Goal: Task Accomplishment & Management: Use online tool/utility

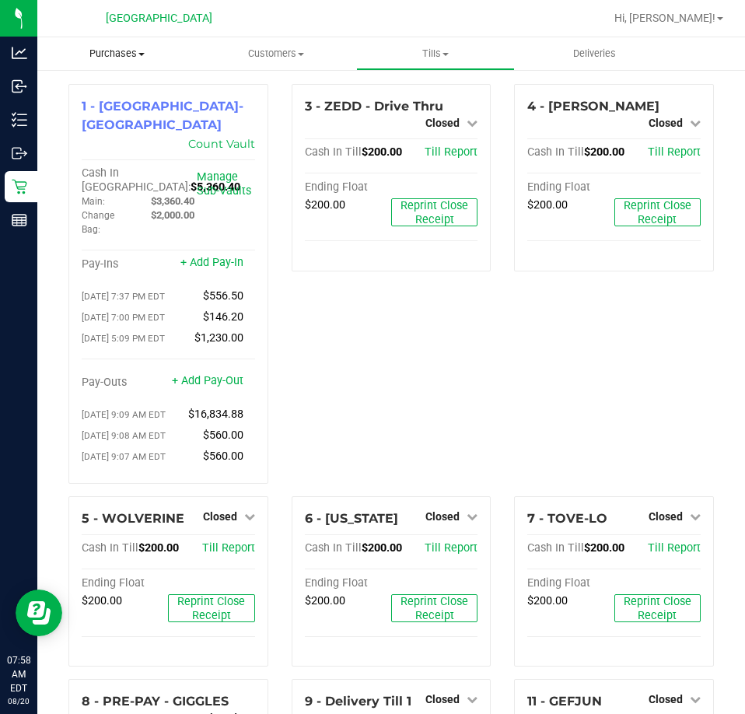
click at [127, 51] on span "Purchases" at bounding box center [116, 54] width 159 height 14
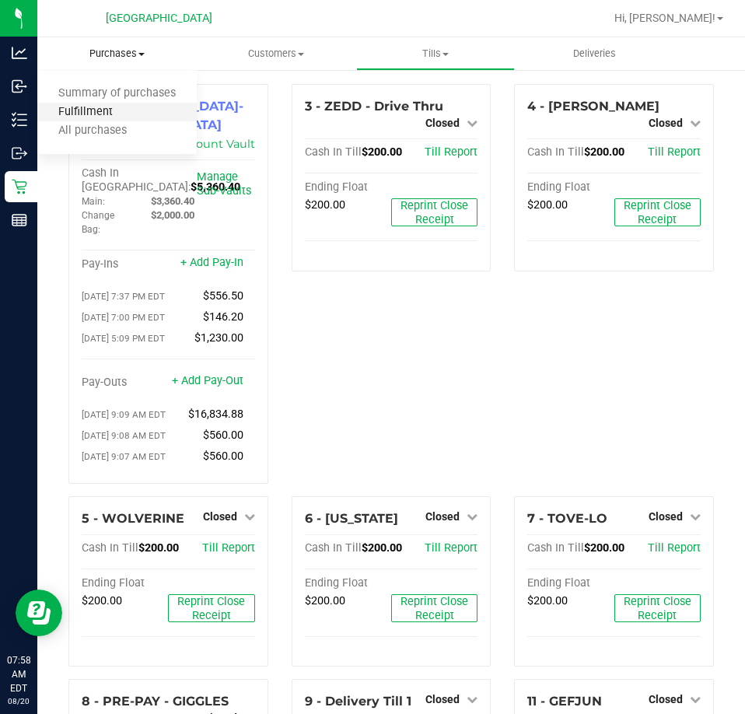
click at [93, 111] on span "Fulfillment" at bounding box center [85, 112] width 96 height 13
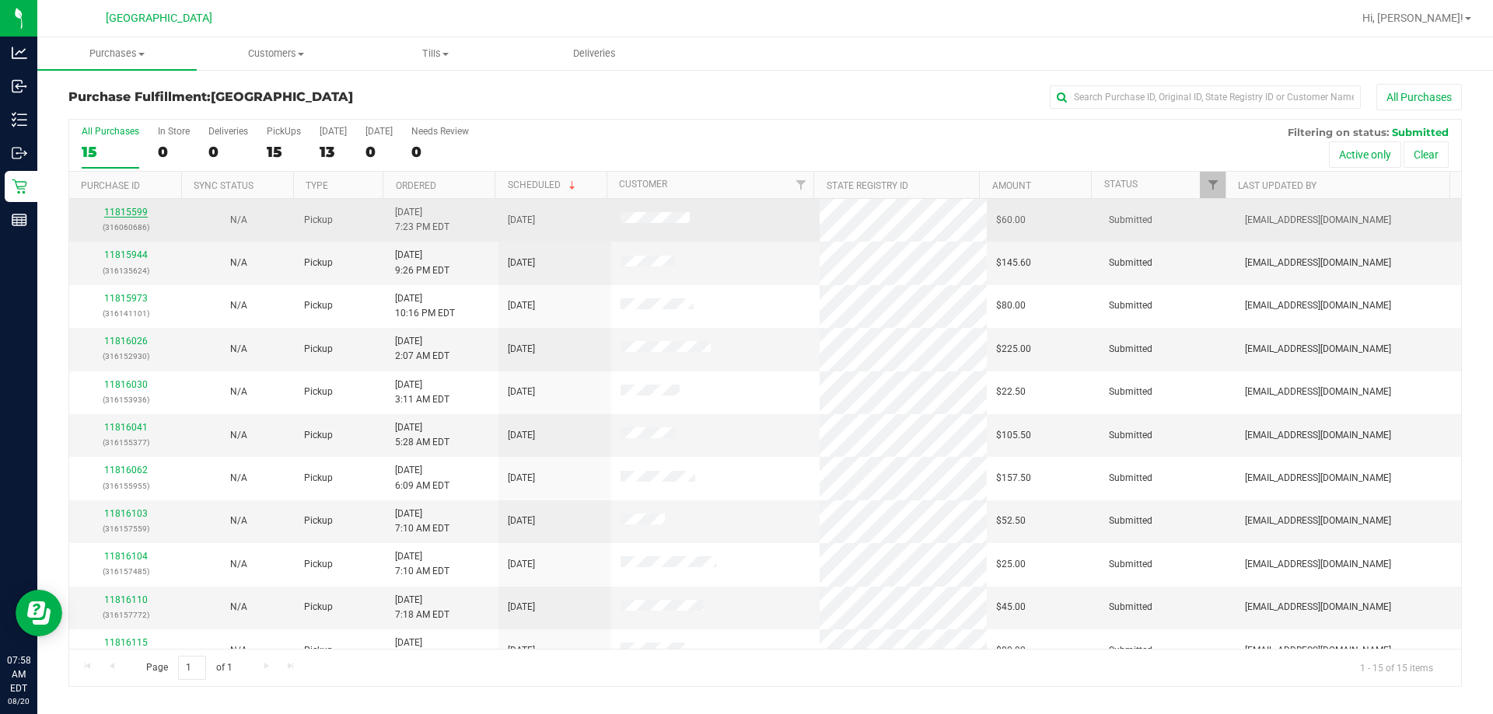
click at [121, 213] on link "11815599" at bounding box center [126, 212] width 44 height 11
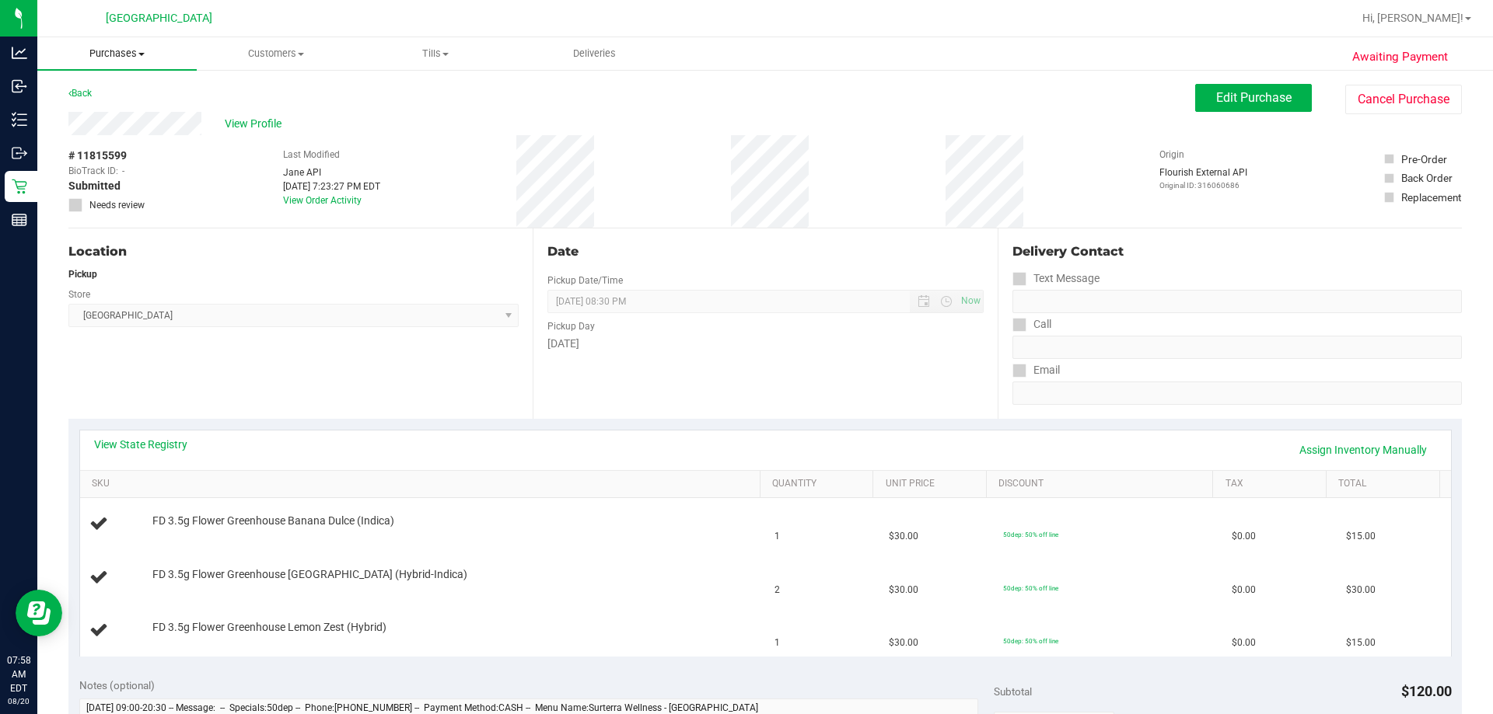
click at [135, 51] on span "Purchases" at bounding box center [116, 54] width 159 height 14
click at [98, 109] on span "Fulfillment" at bounding box center [85, 112] width 96 height 13
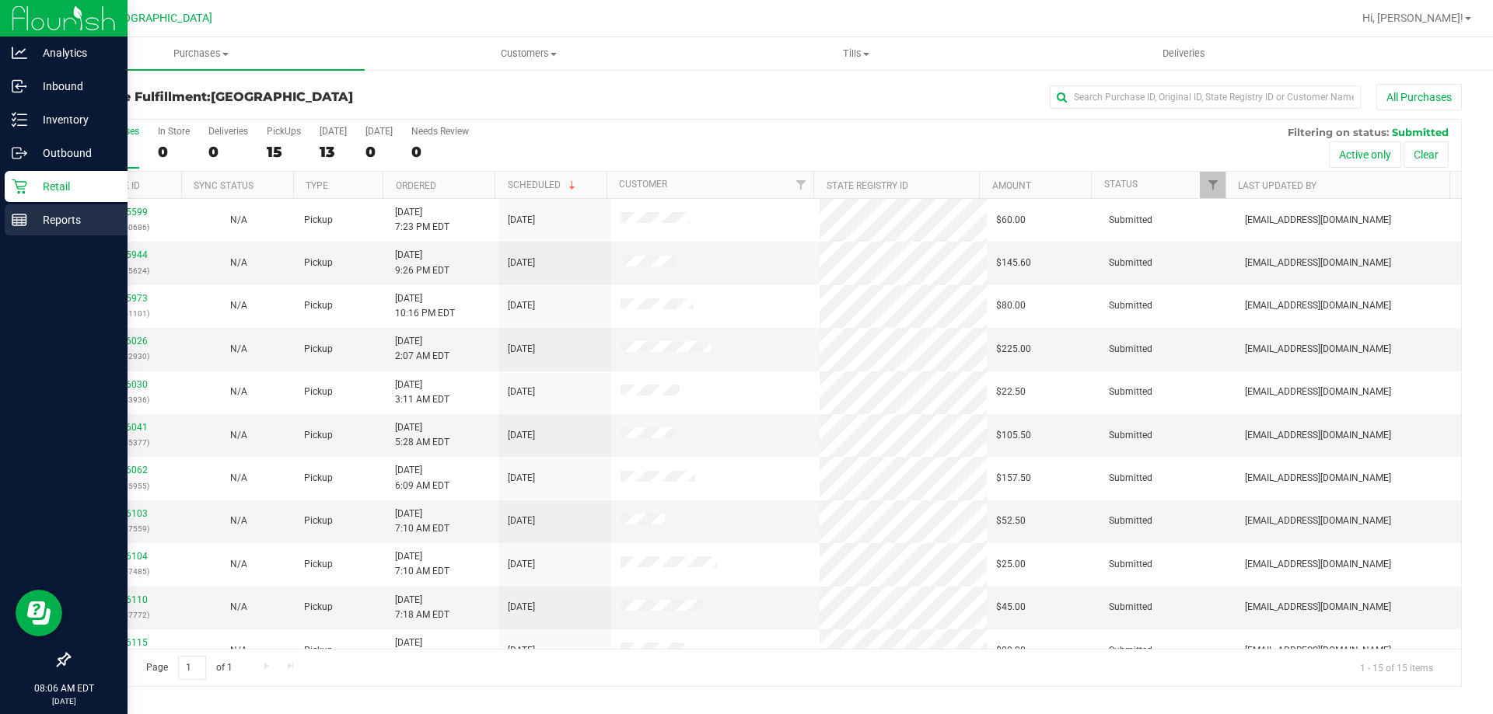
click at [45, 223] on p "Reports" at bounding box center [73, 220] width 93 height 19
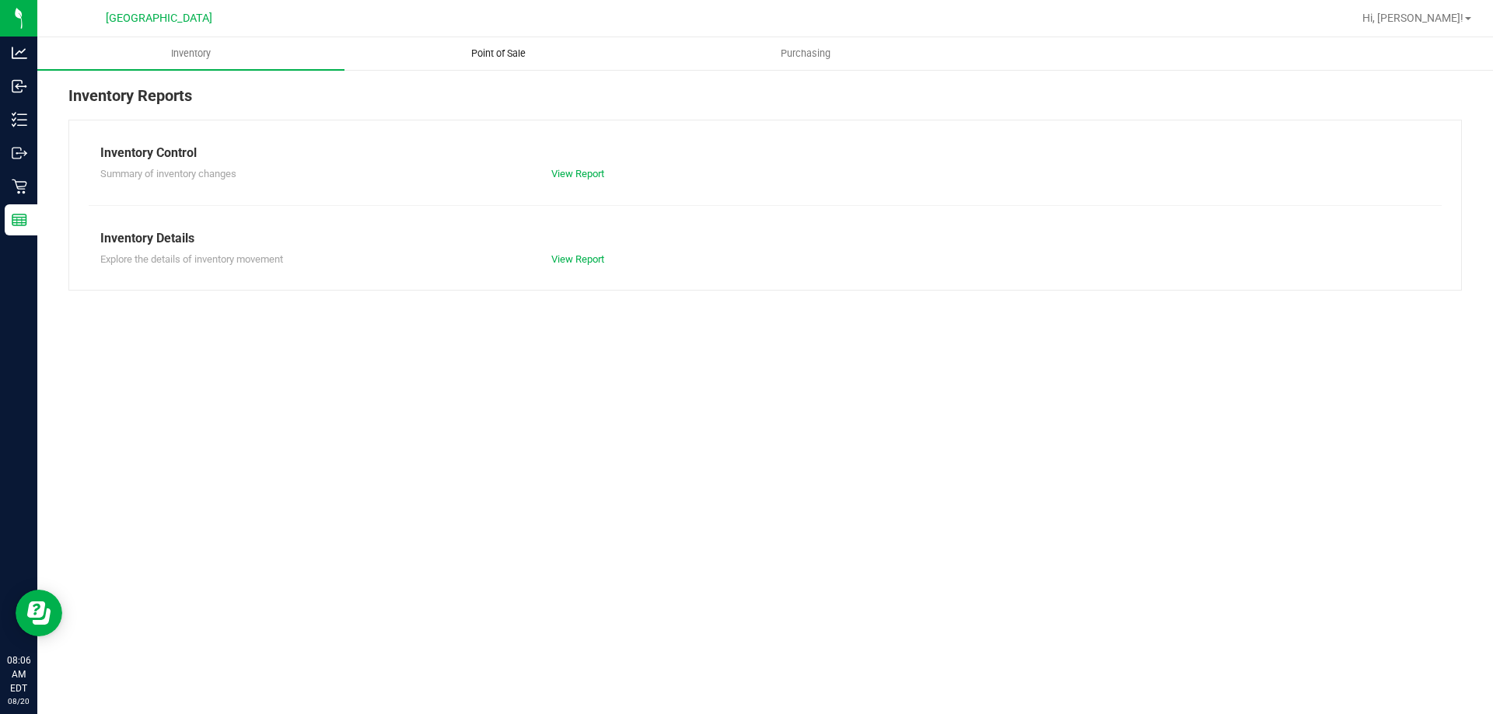
click at [485, 58] on span "Point of Sale" at bounding box center [498, 54] width 96 height 14
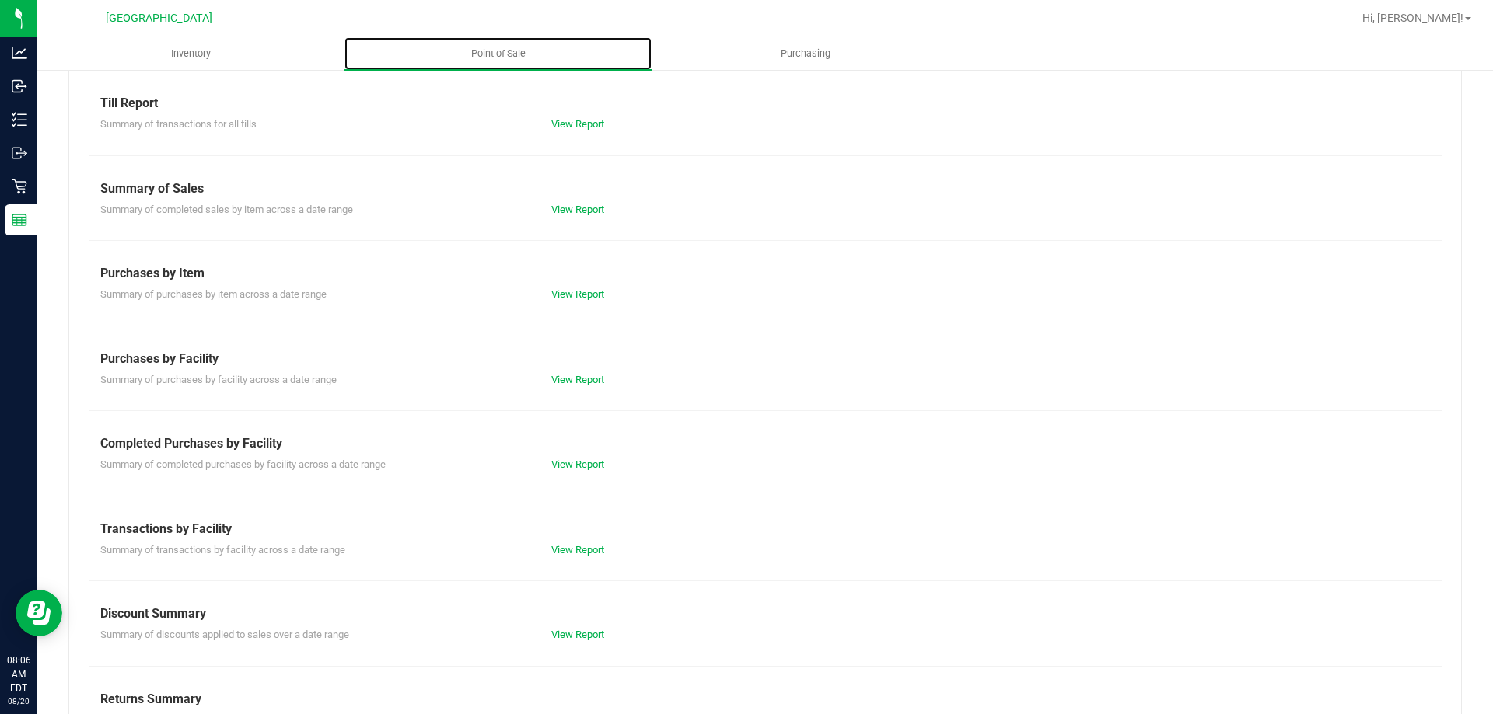
scroll to position [103, 0]
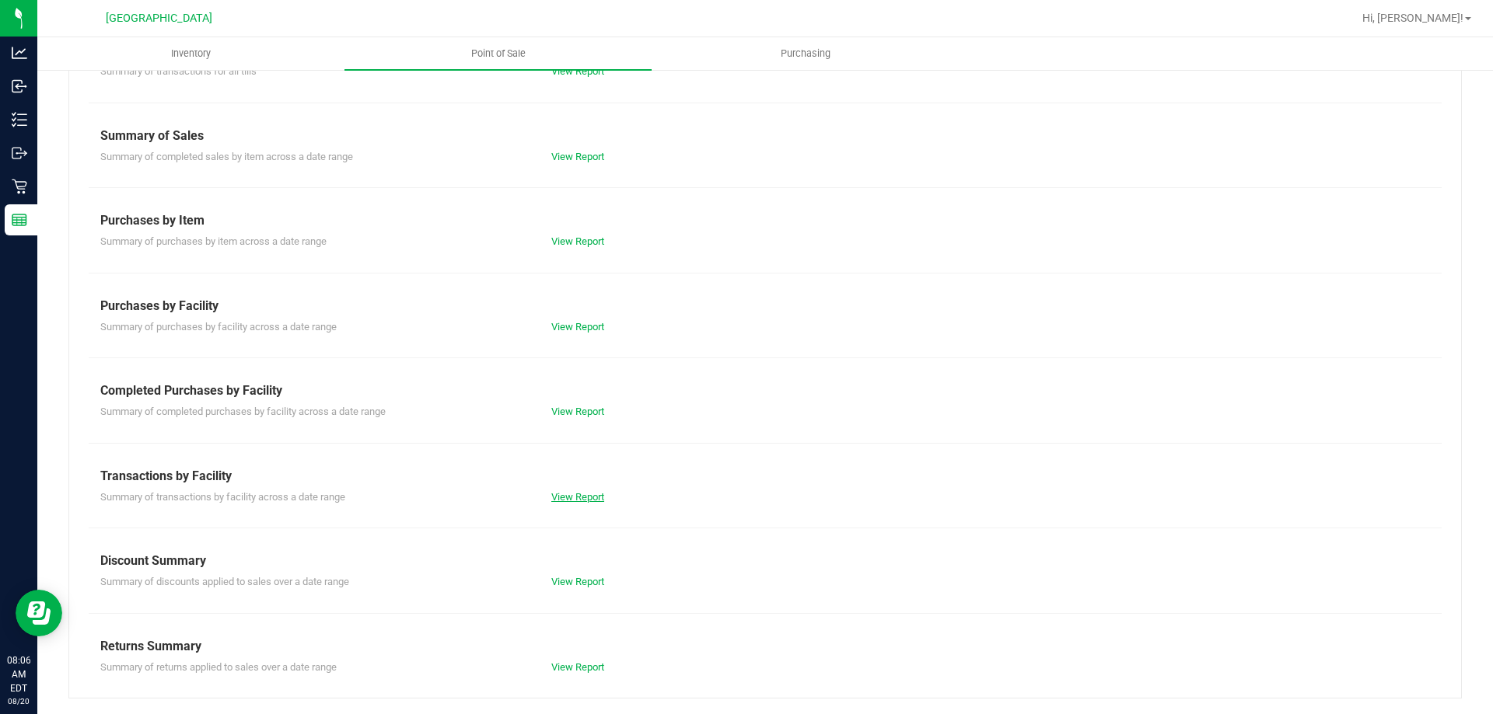
click at [583, 491] on link "View Report" at bounding box center [577, 497] width 53 height 12
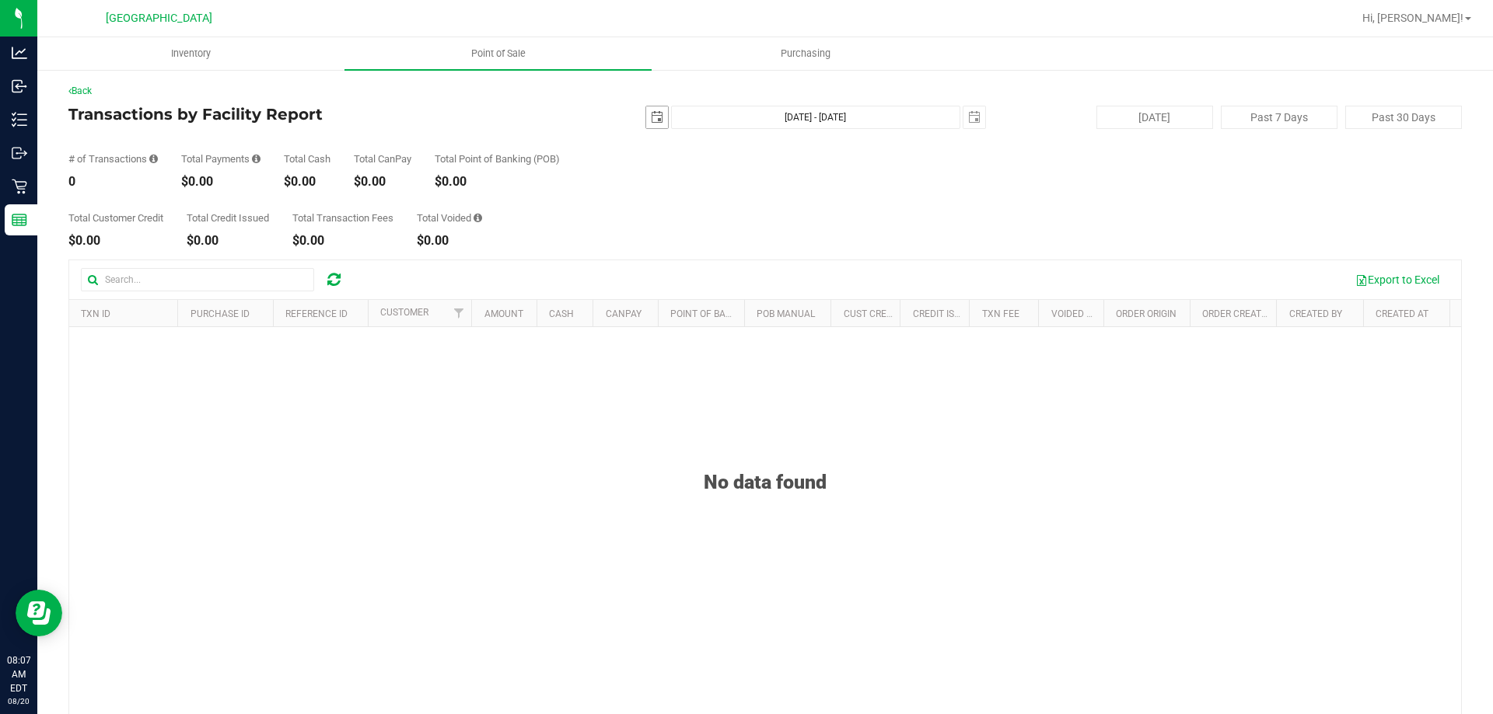
click at [655, 120] on span "select" at bounding box center [657, 117] width 12 height 12
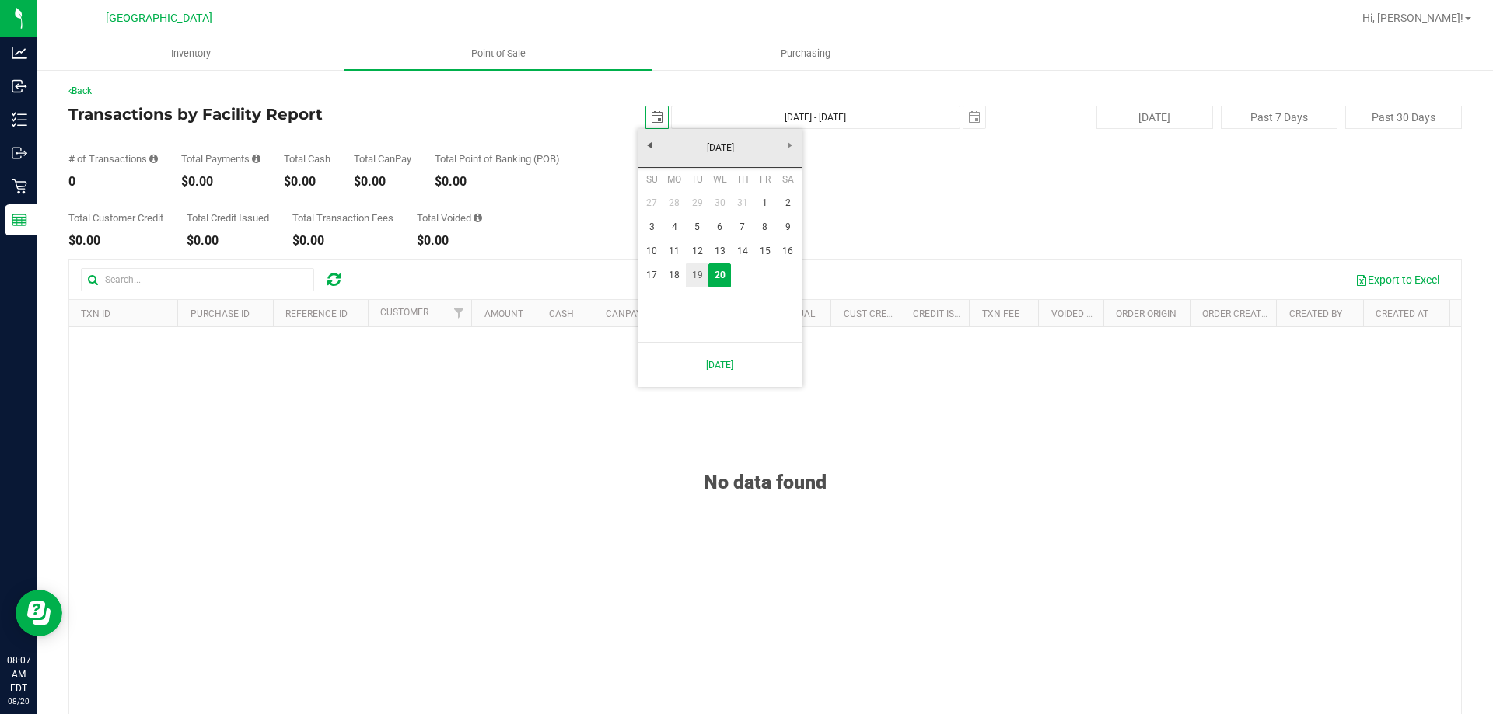
click at [695, 271] on link "19" at bounding box center [697, 276] width 23 height 24
type input "[DATE]"
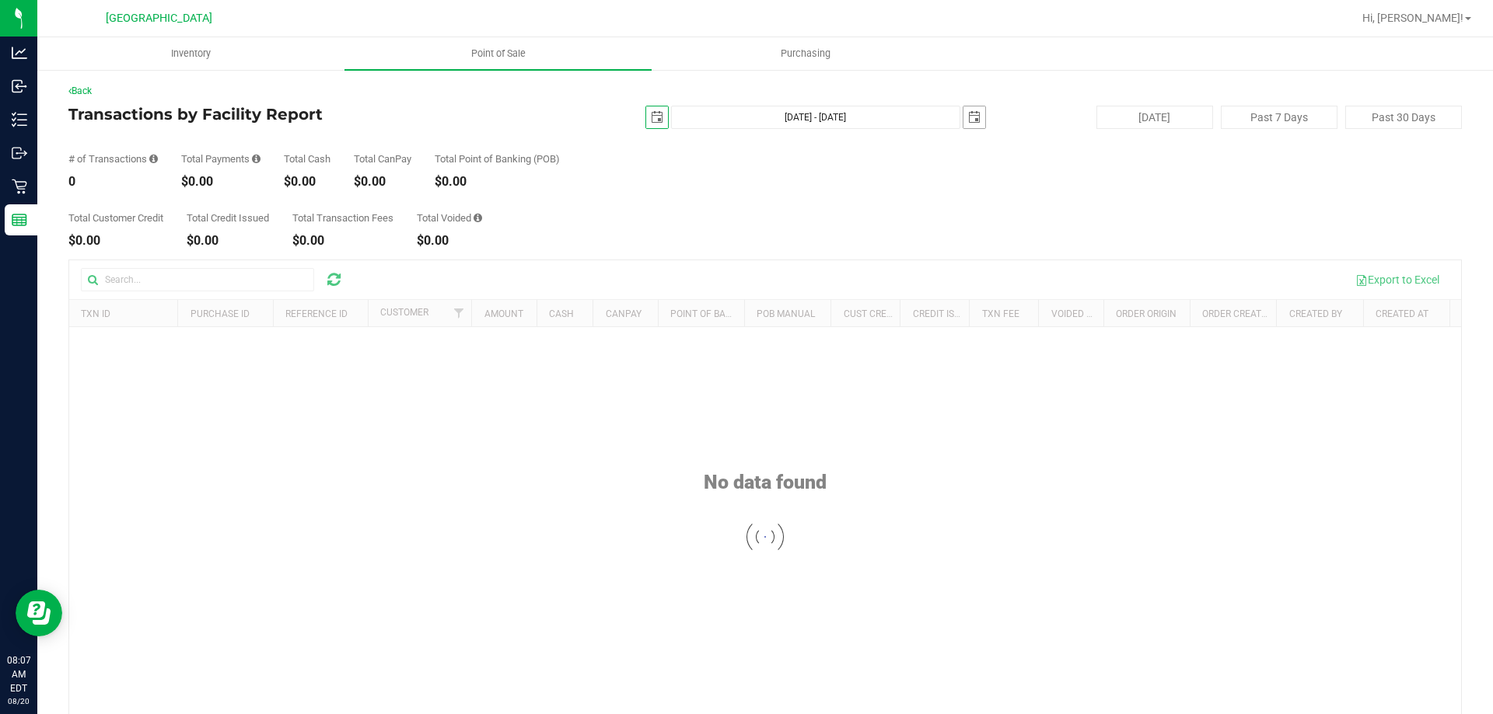
click at [744, 114] on span "select" at bounding box center [974, 118] width 22 height 22
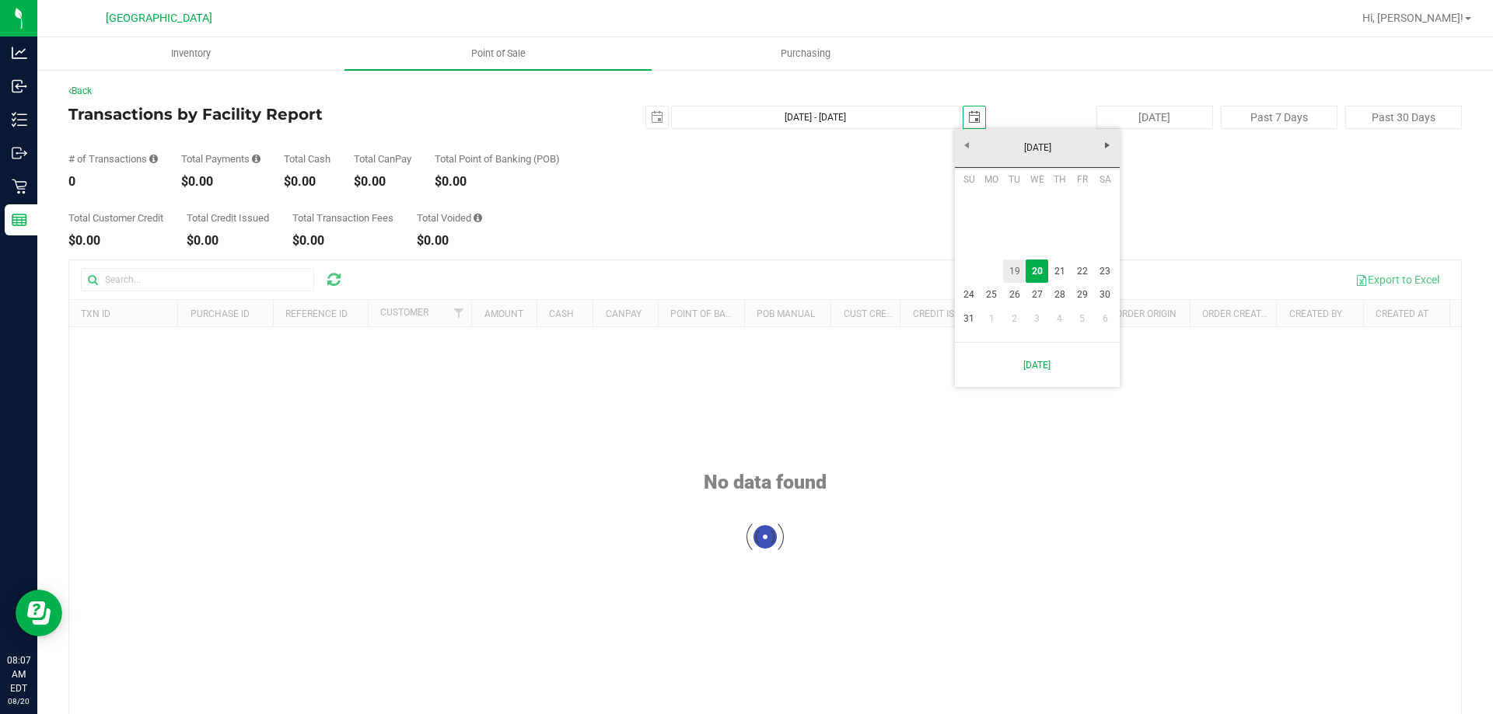
click at [744, 273] on link "19" at bounding box center [1014, 272] width 23 height 24
type input "[DATE] - [DATE]"
type input "[DATE]"
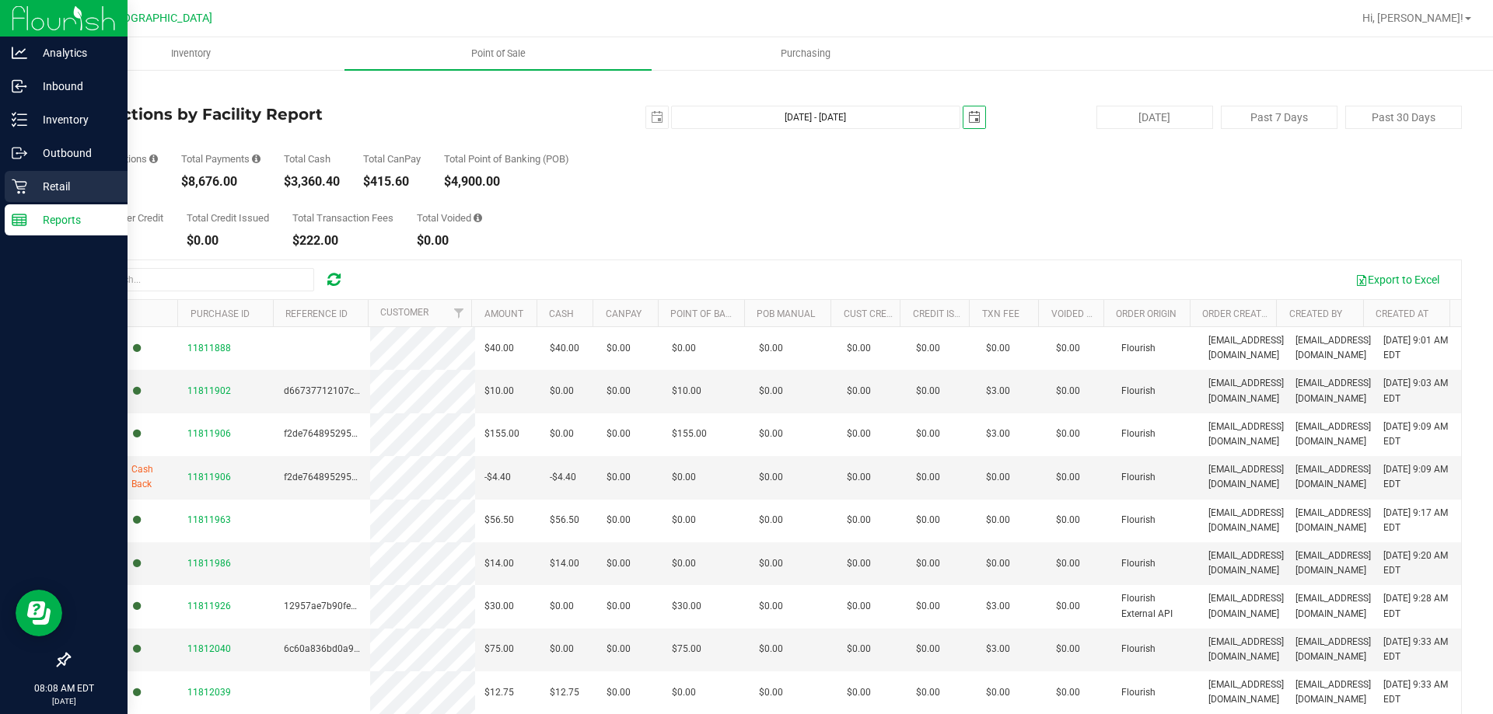
click at [42, 187] on p "Retail" at bounding box center [73, 186] width 93 height 19
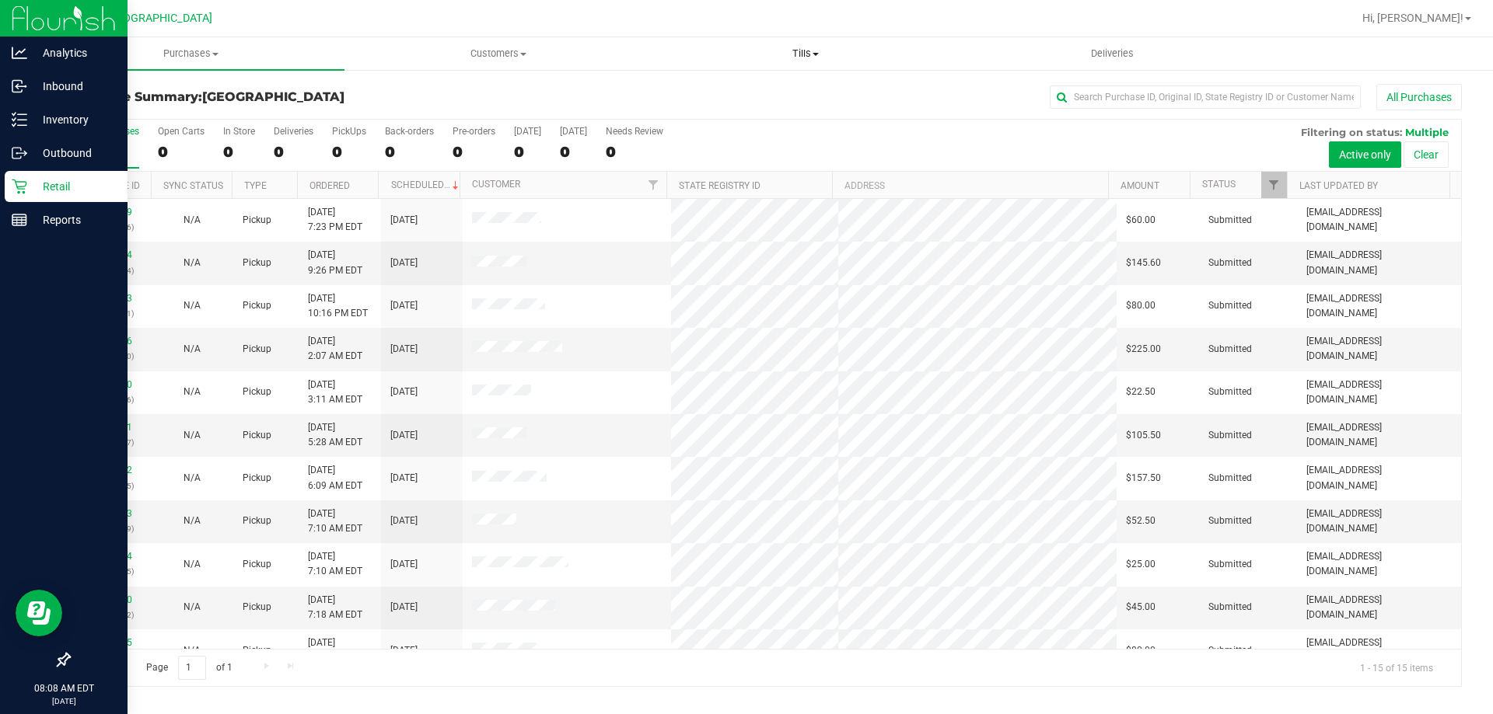
click at [744, 54] on span "Tills" at bounding box center [805, 54] width 306 height 14
click at [744, 94] on li "Manage tills" at bounding box center [804, 94] width 307 height 19
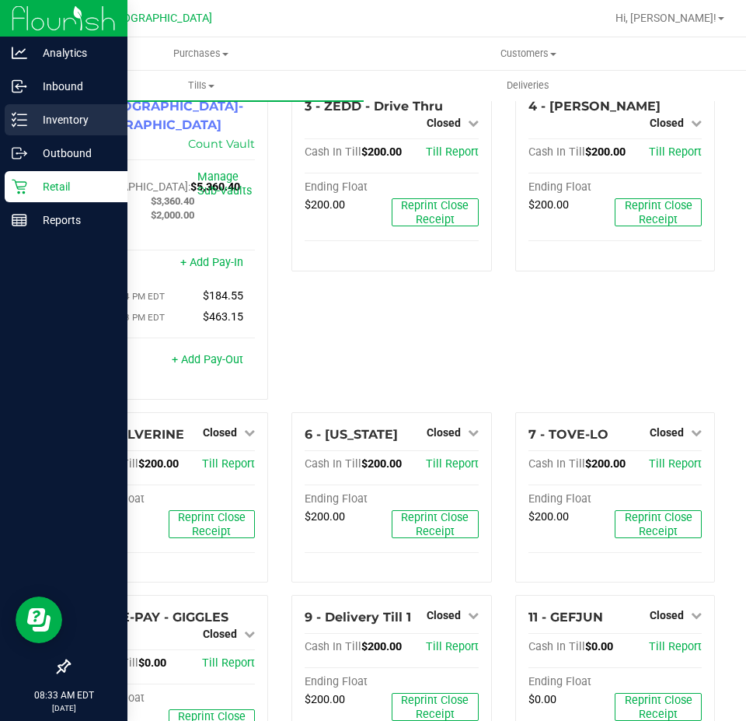
click at [51, 113] on p "Inventory" at bounding box center [73, 119] width 93 height 19
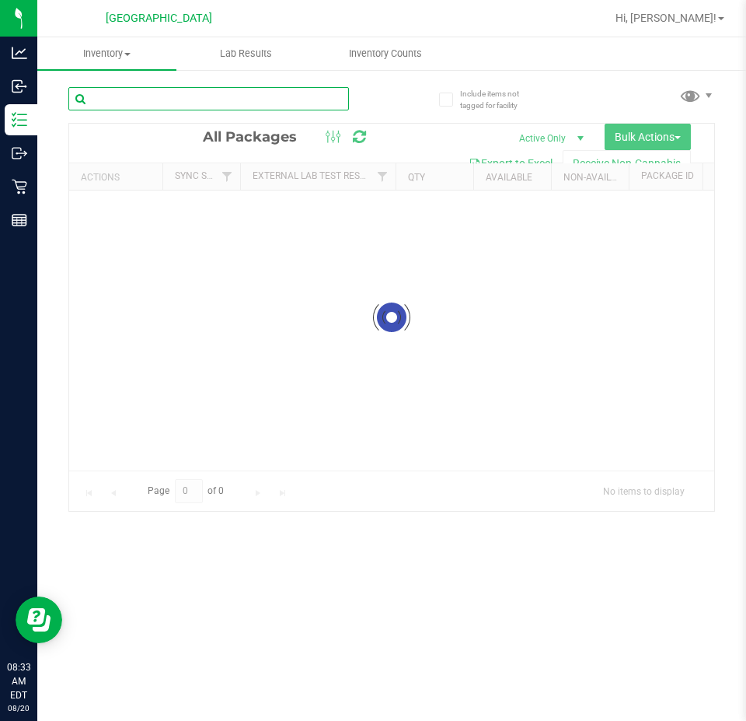
click at [155, 94] on input "text" at bounding box center [208, 98] width 281 height 23
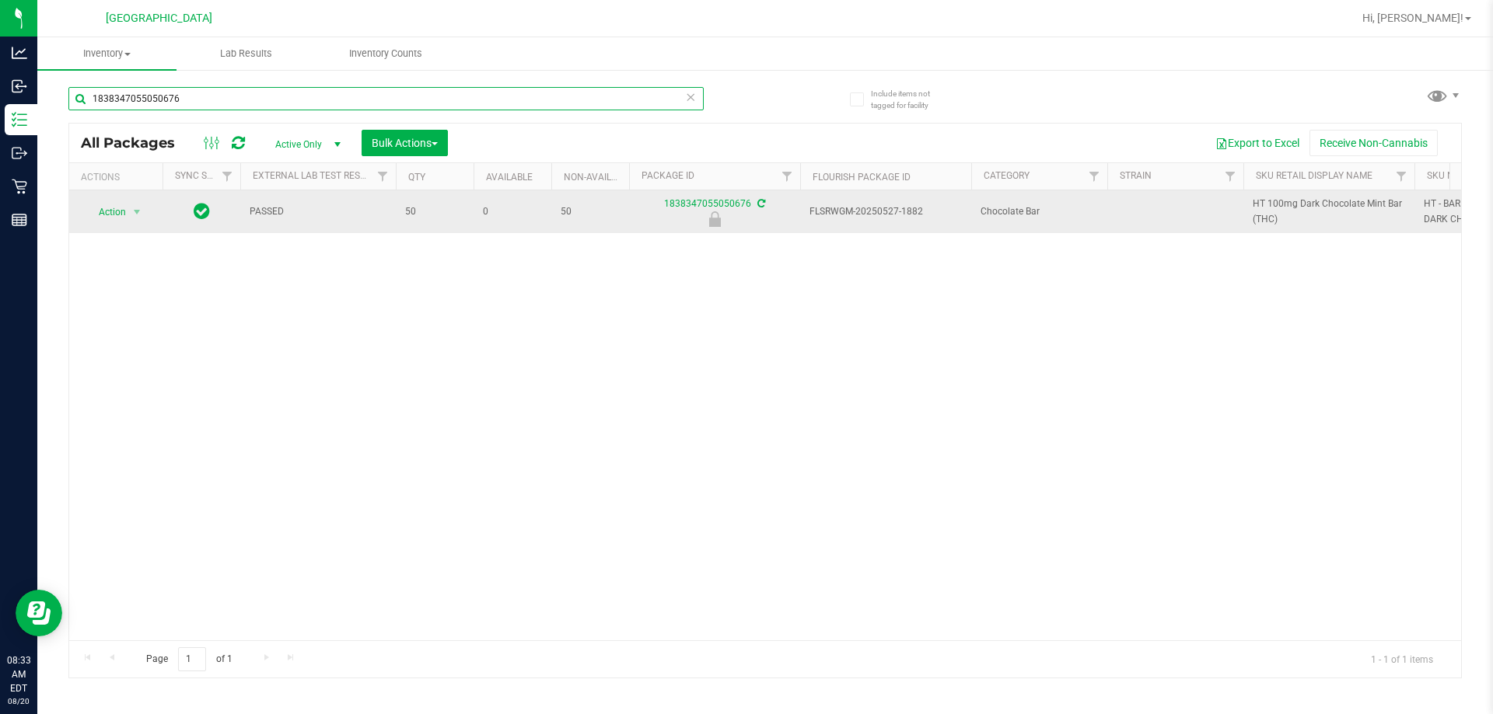
type input "1838347055050676"
click at [145, 210] on div "Action Action Edit attributes Global inventory Locate package Package audit log…" at bounding box center [116, 212] width 75 height 22
click at [137, 211] on span "select" at bounding box center [137, 212] width 12 height 12
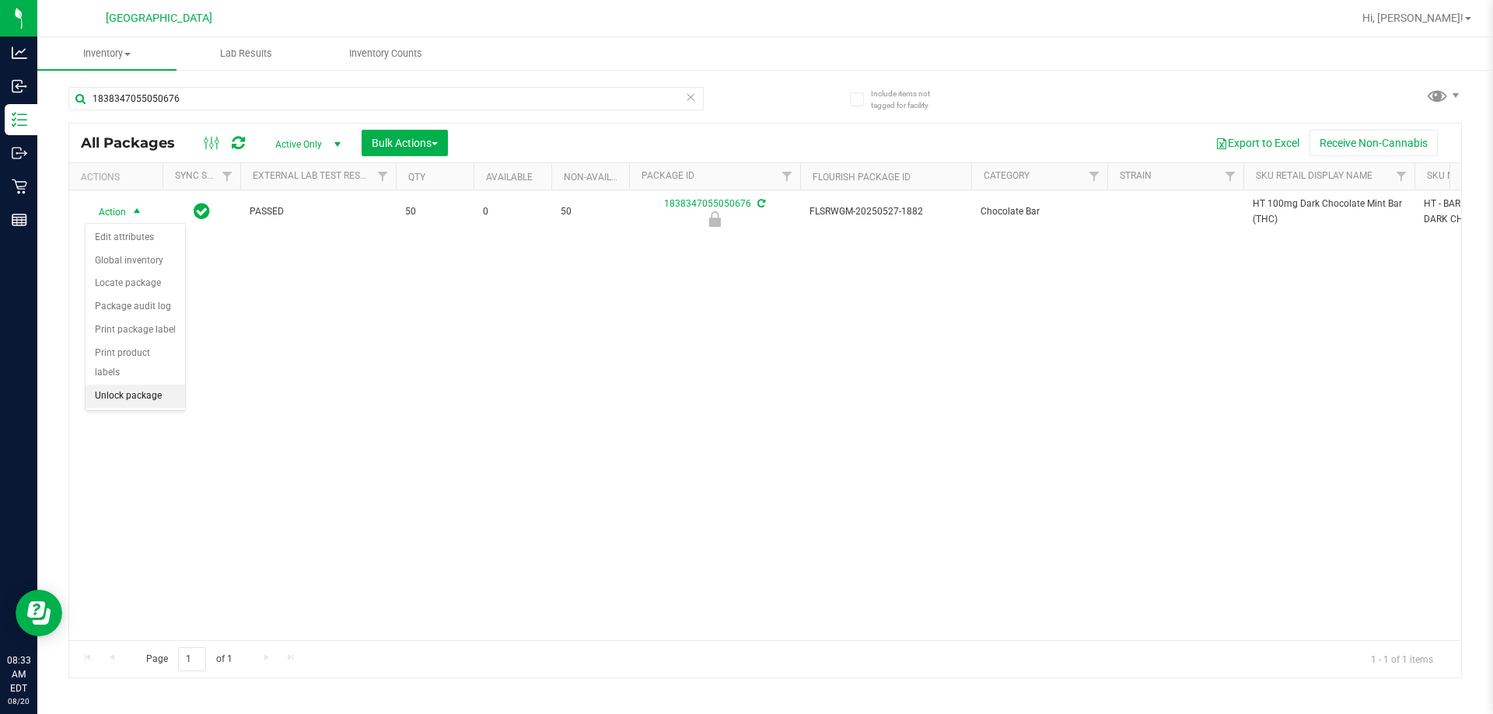
click at [134, 385] on li "Unlock package" at bounding box center [136, 396] width 100 height 23
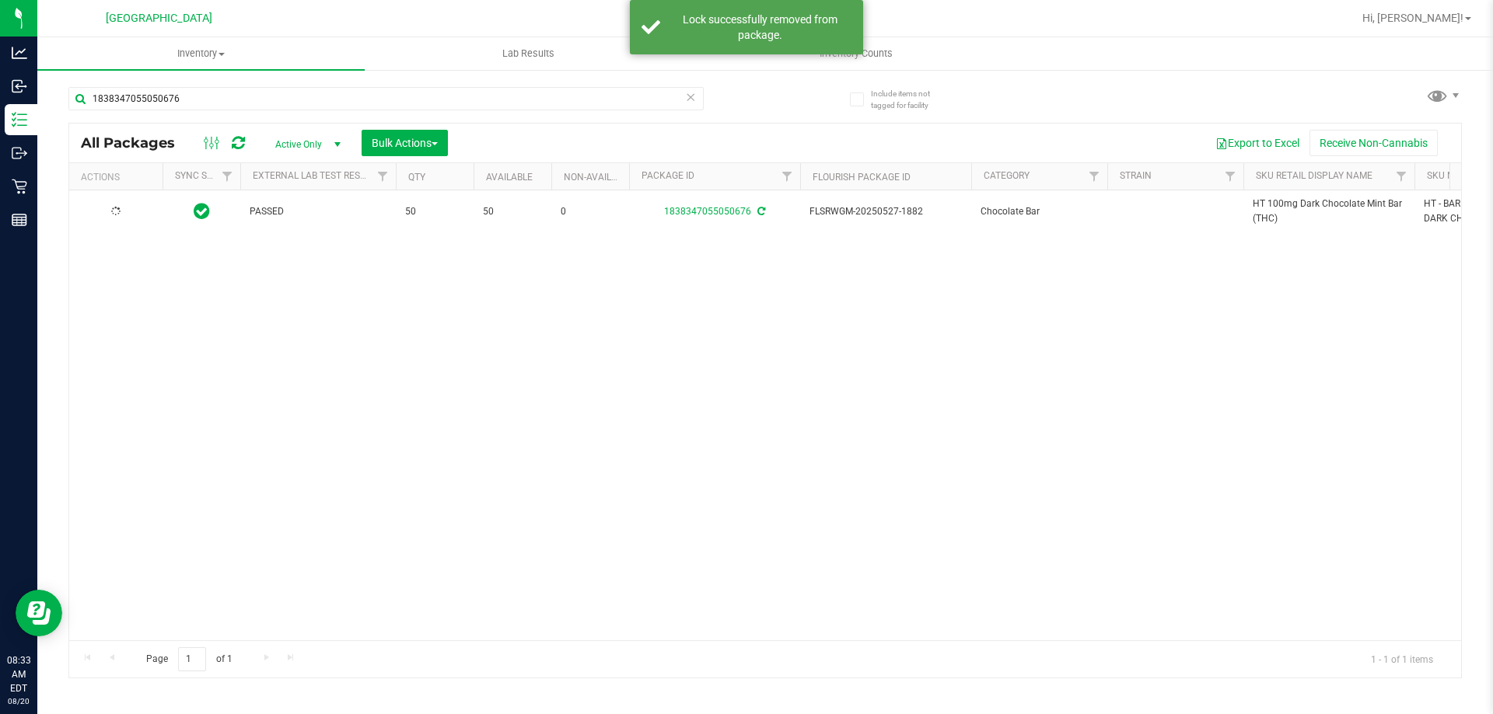
click at [744, 203] on span "HT 100mg Dark Chocolate Mint Bar (THC)" at bounding box center [1328, 212] width 152 height 30
copy tr "HT 100mg Dark Chocolate Mint Bar (THC)"
click at [299, 99] on input "1838347055050676" at bounding box center [385, 98] width 635 height 23
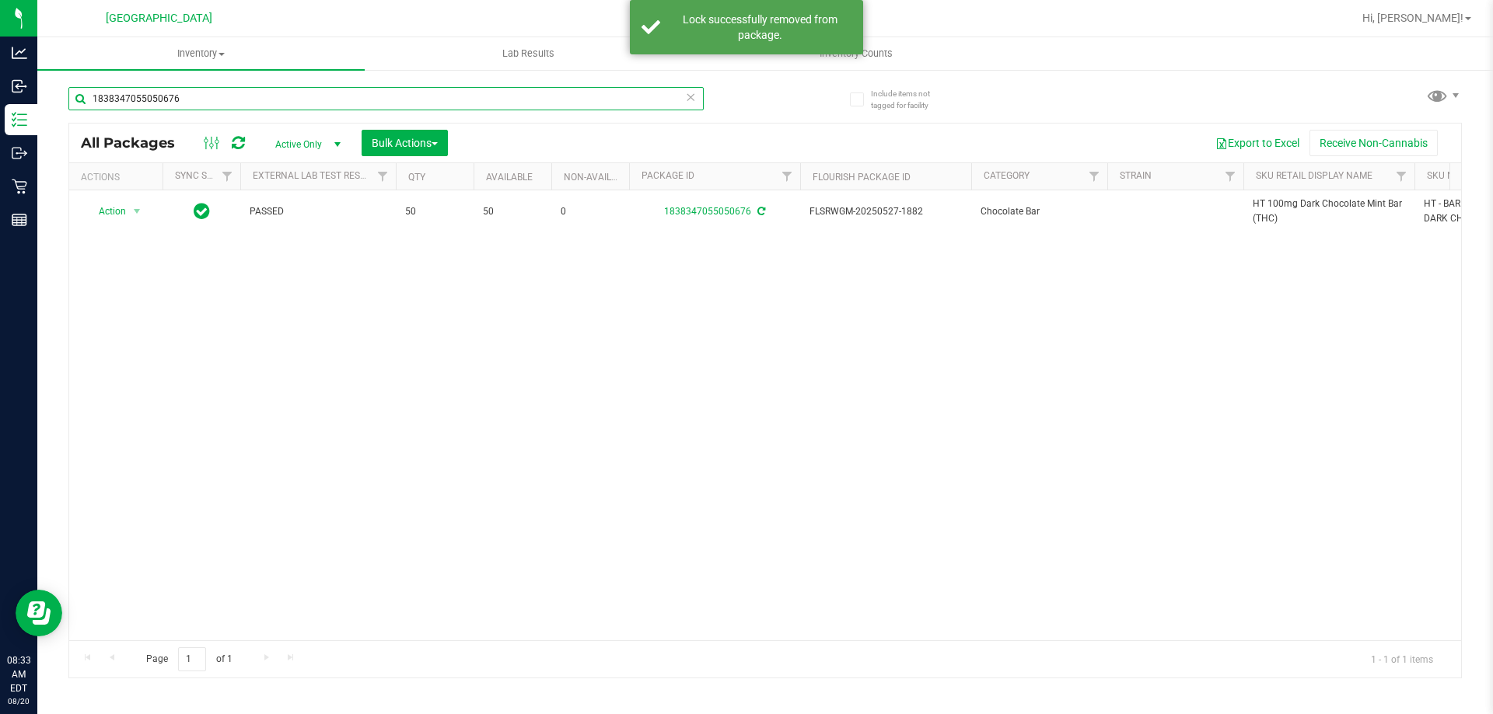
click at [299, 99] on input "1838347055050676" at bounding box center [385, 98] width 635 height 23
paste input "HT 100mg Dark Chocolate Mint Bar (THC)"
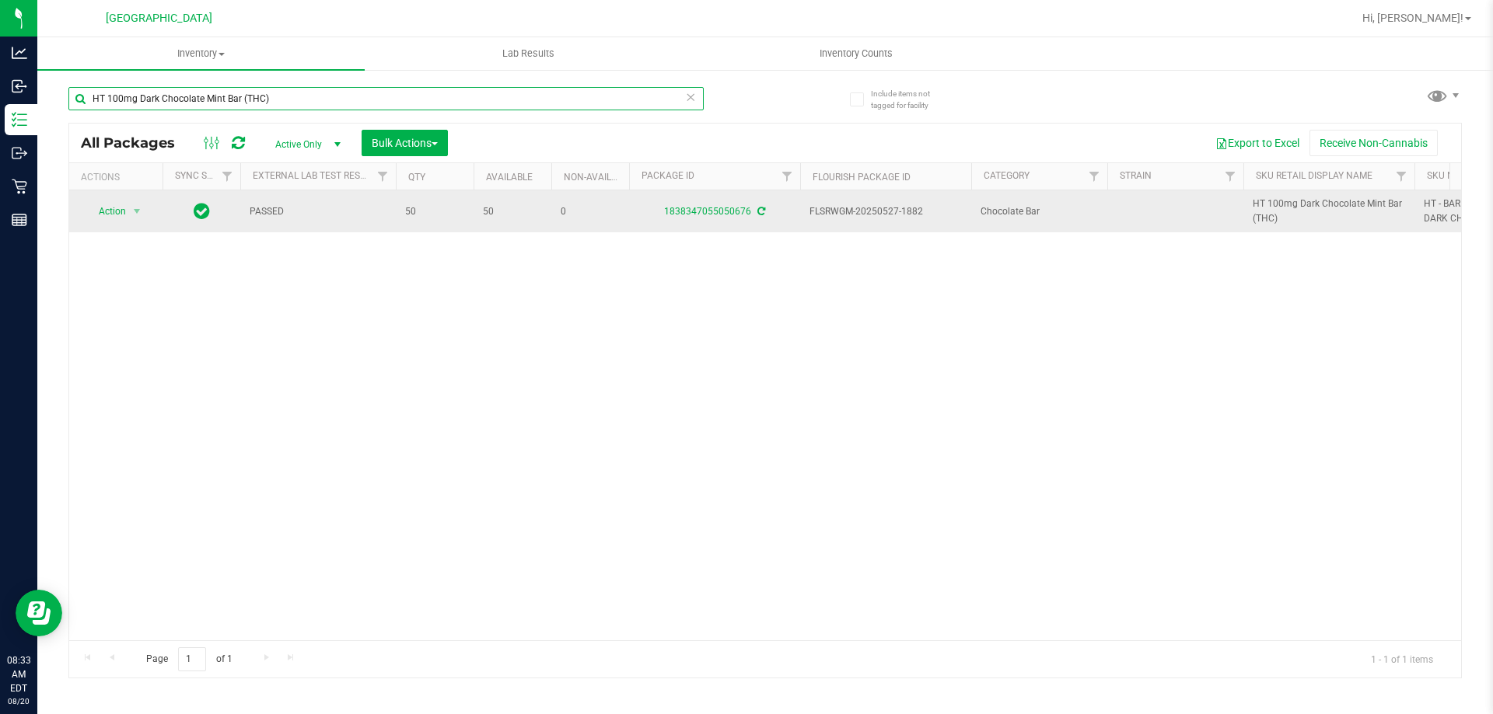
type input "HT 100mg Dark Chocolate Mint Bar (THC)"
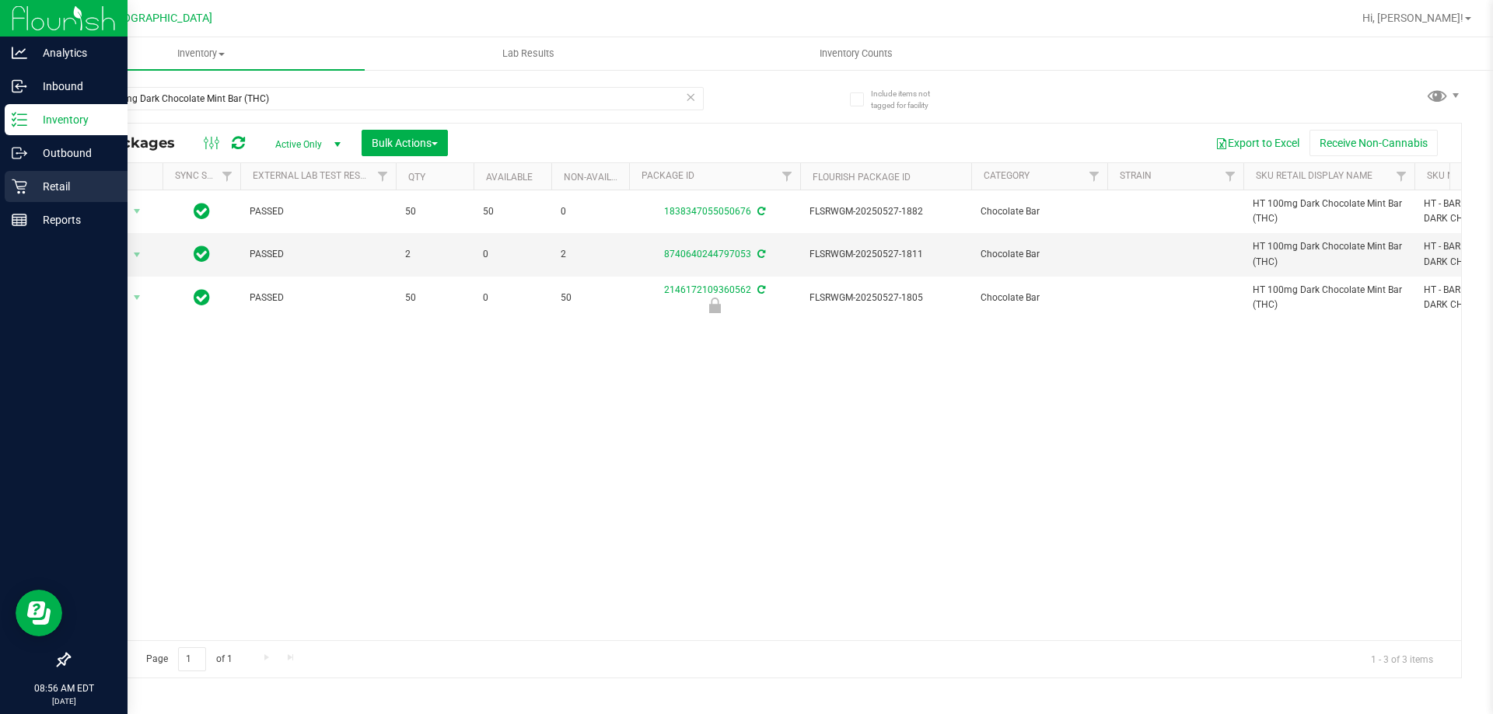
click at [43, 183] on p "Retail" at bounding box center [73, 186] width 93 height 19
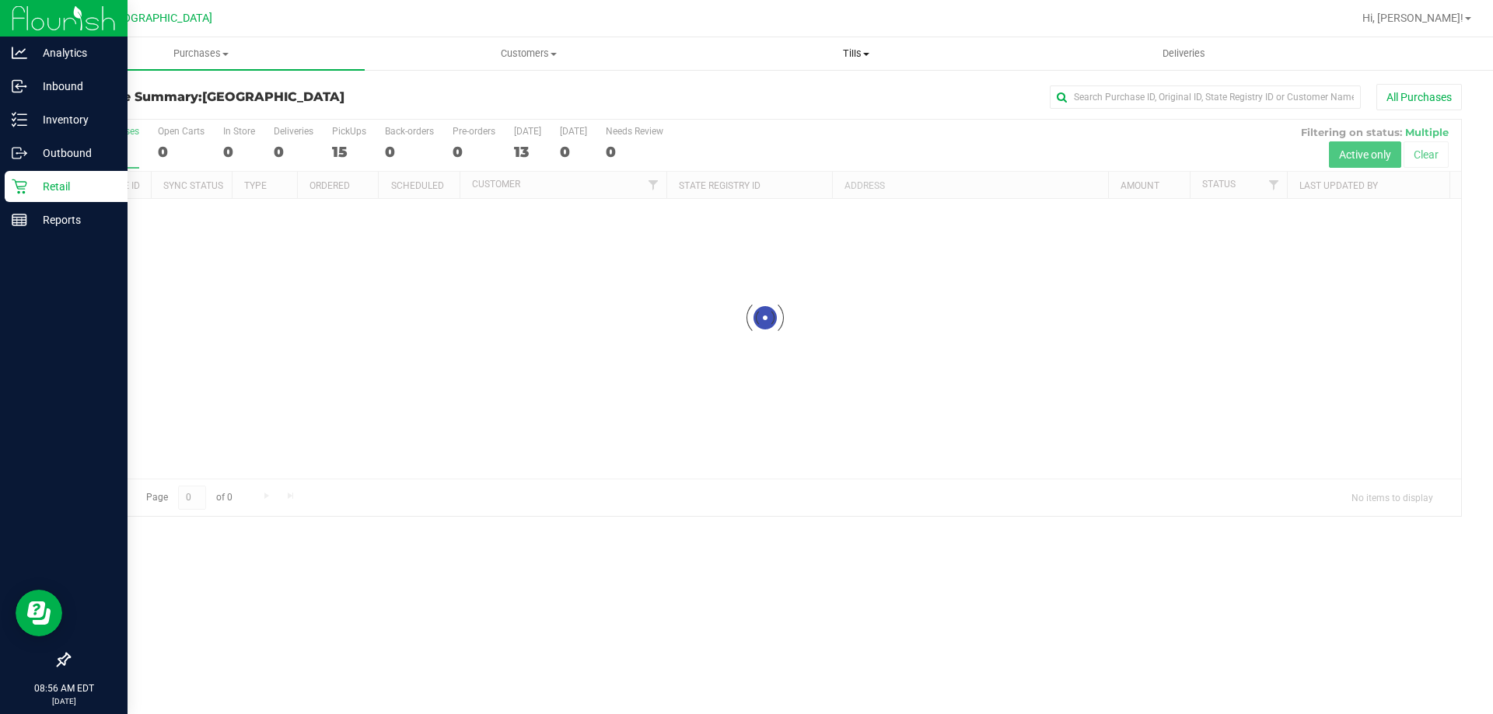
click at [744, 52] on span "Tills" at bounding box center [856, 54] width 326 height 14
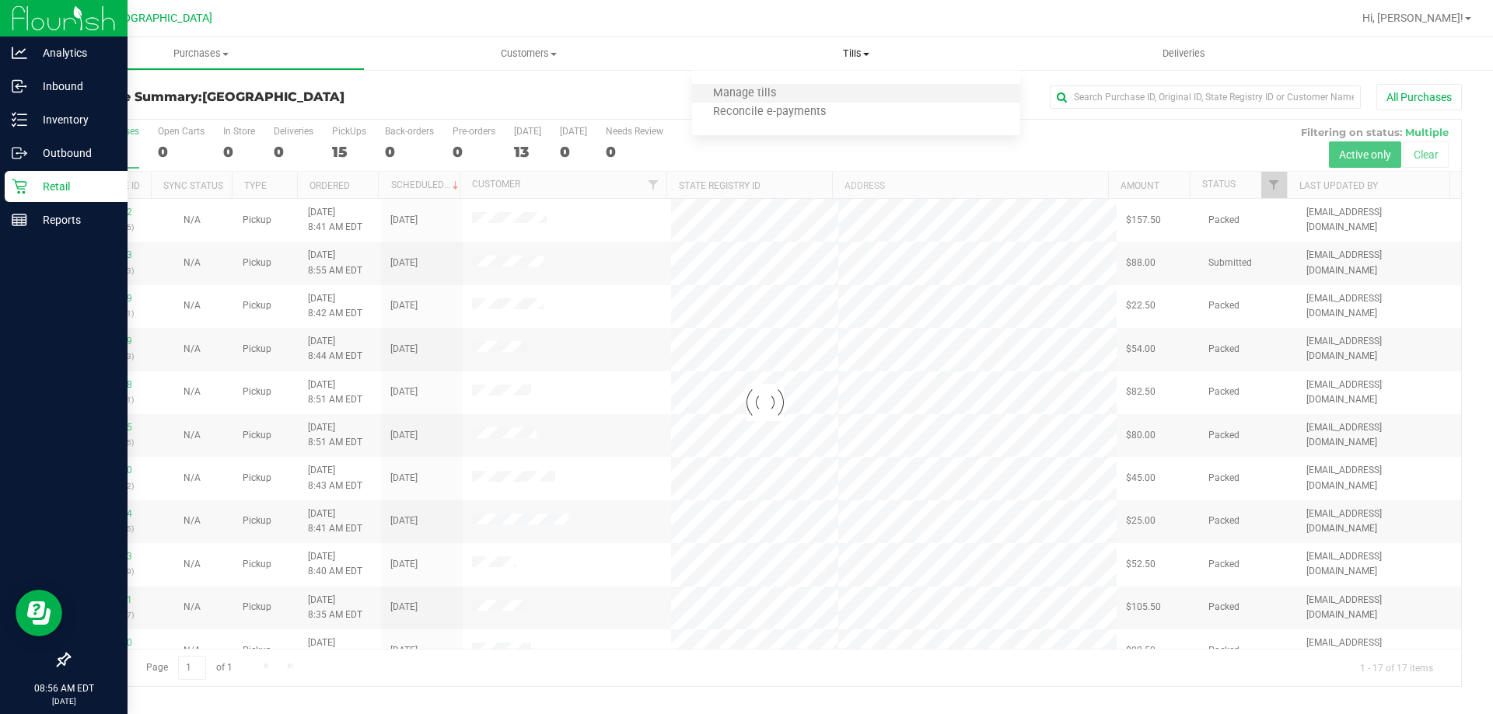
click at [744, 91] on li "Manage tills" at bounding box center [855, 94] width 327 height 19
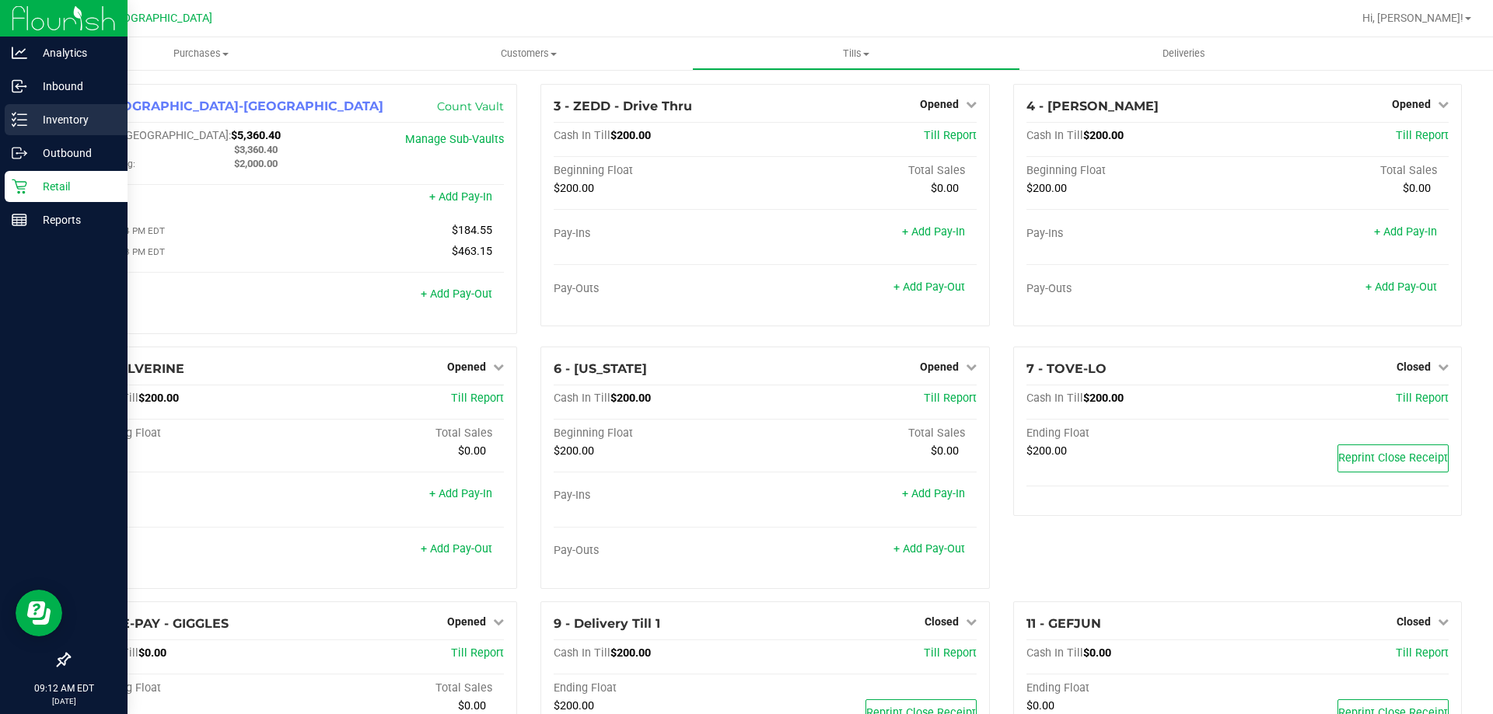
click at [35, 113] on p "Inventory" at bounding box center [73, 119] width 93 height 19
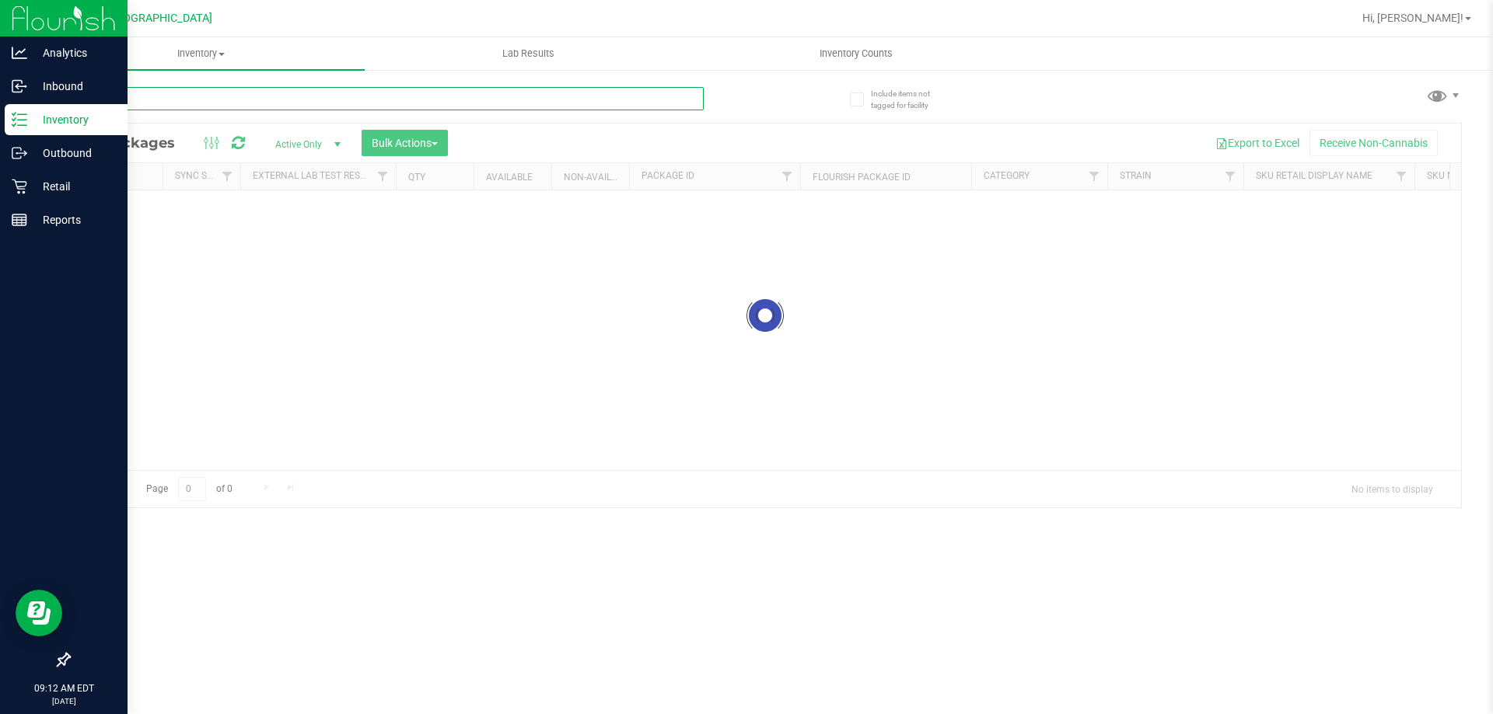
click at [170, 96] on input "text" at bounding box center [385, 98] width 635 height 23
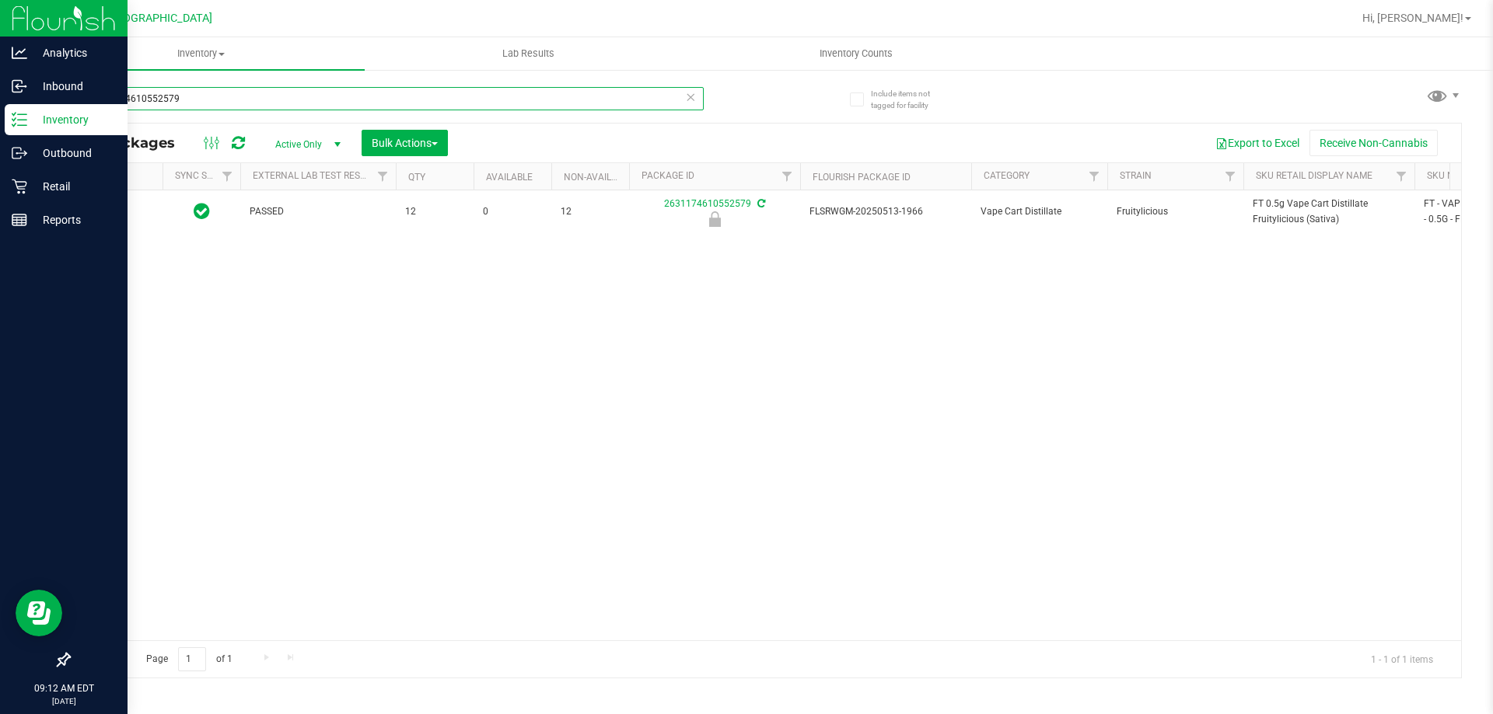
type input "2631174610552579"
click at [111, 211] on span "Action" at bounding box center [106, 212] width 42 height 22
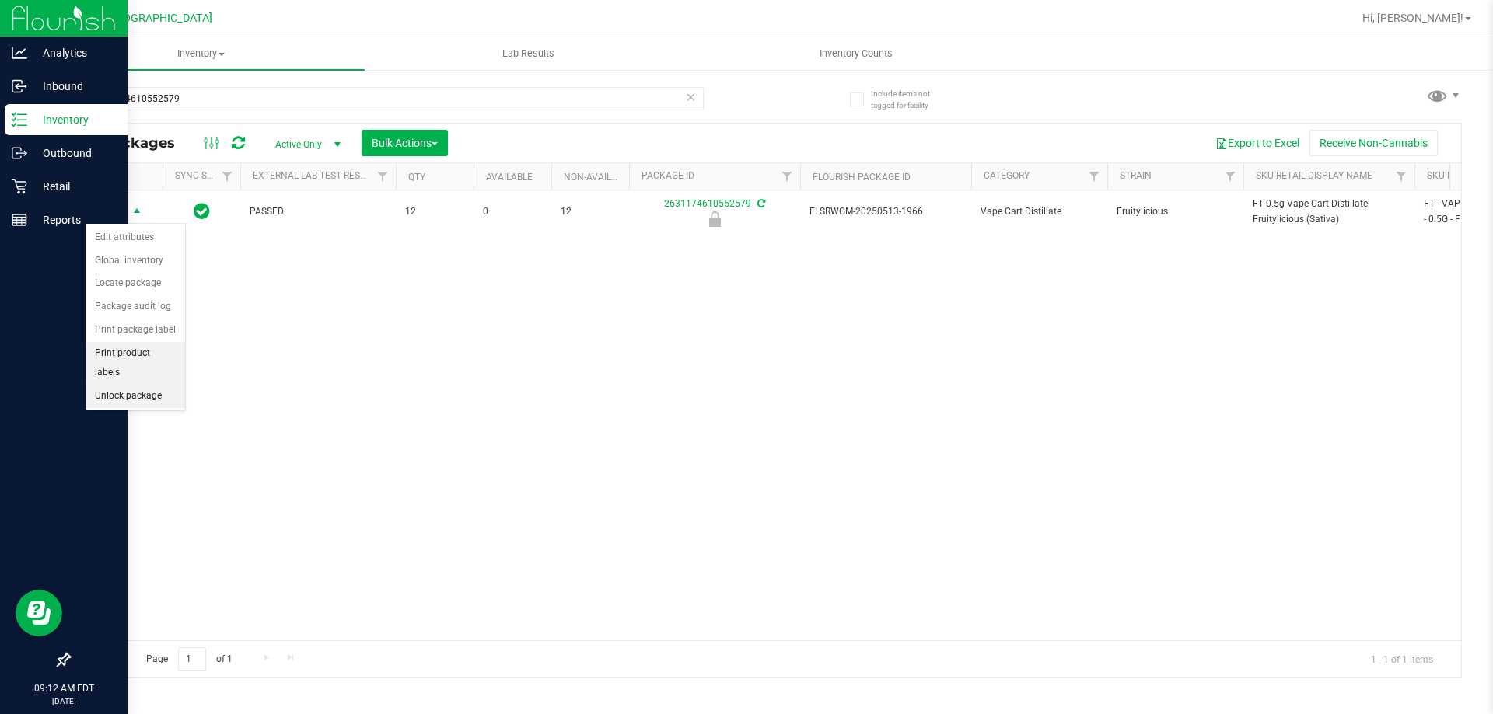
click at [129, 385] on li "Unlock package" at bounding box center [136, 396] width 100 height 23
